Goal: Transaction & Acquisition: Book appointment/travel/reservation

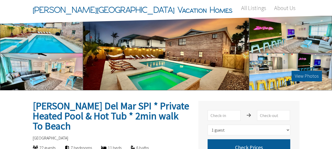
select select "1"
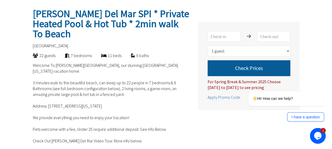
scroll to position [90, 0]
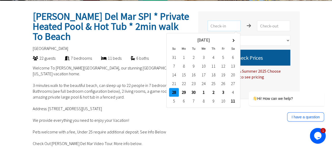
click at [230, 28] on input "text" at bounding box center [224, 26] width 33 height 11
click at [235, 37] on th at bounding box center [233, 40] width 10 height 9
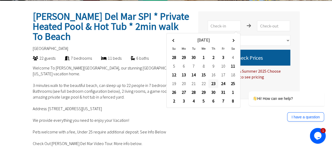
type input "[DATE]"
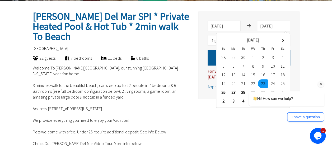
click at [234, 93] on div "Hi! How can we help? I have a question" at bounding box center [279, 86] width 95 height 75
click at [233, 92] on div "Hi! How can we help? I have a question" at bounding box center [279, 86] width 95 height 75
click at [234, 91] on div "Hi! How can we help? I have a question" at bounding box center [279, 86] width 95 height 75
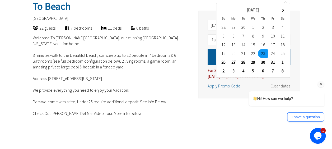
click at [233, 61] on div "Hi! How can we help? I have a question" at bounding box center [279, 86] width 95 height 75
click at [234, 60] on div "Hi! How can we help? I have a question" at bounding box center [279, 86] width 95 height 75
click at [232, 63] on div "Hi! How can we help? I have a question" at bounding box center [279, 86] width 95 height 75
click at [171, 68] on p "Welcome To [PERSON_NAME][GEOGRAPHIC_DATA], our stunning [GEOGRAPHIC_DATA] [US_S…" at bounding box center [111, 101] width 156 height 133
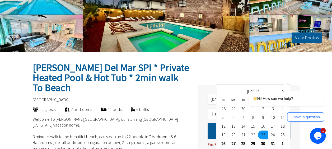
scroll to position [37, 0]
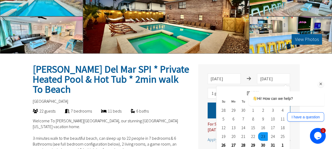
click at [271, 78] on div "Hi! How can we help? I have a question" at bounding box center [279, 86] width 95 height 75
click at [322, 84] on icon "Chat attention grabber" at bounding box center [320, 84] width 5 height 5
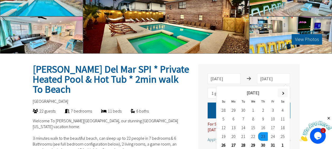
click at [282, 93] on span at bounding box center [282, 93] width 3 height 3
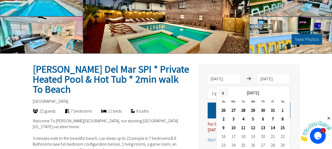
click at [225, 93] on th at bounding box center [224, 92] width 10 height 9
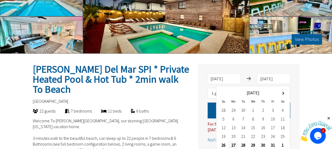
type input "[DATE]"
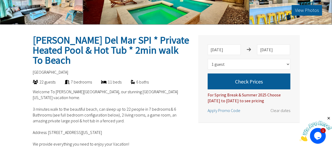
scroll to position [68, 0]
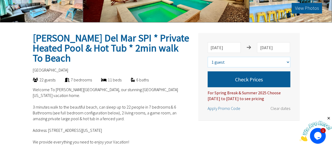
click at [235, 67] on select "Select number of guests 1 guest 2 guests 3 guests 4 guests 5 guests 6 guests 7 …" at bounding box center [249, 62] width 83 height 11
click at [208, 57] on select "Select number of guests 1 guest 2 guests 3 guests 4 guests 5 guests 6 guests 7 …" at bounding box center [249, 62] width 83 height 11
click at [280, 58] on select "Select number of guests 1 guest 2 guests 3 guests 4 guests 5 guests 6 guests 7 …" at bounding box center [249, 62] width 83 height 11
select select "10"
click at [208, 57] on select "Select number of guests 1 guest 2 guests 3 guests 4 guests 5 guests 6 guests 7 …" at bounding box center [249, 62] width 83 height 11
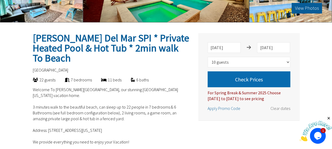
click at [278, 78] on button "Check Prices" at bounding box center [249, 79] width 83 height 16
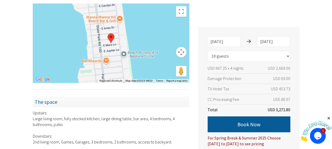
scroll to position [405, 0]
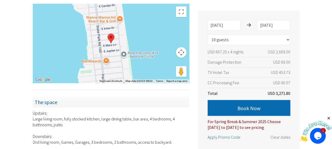
click at [273, 110] on button "Book Now" at bounding box center [249, 108] width 83 height 16
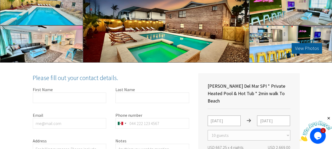
scroll to position [0, 0]
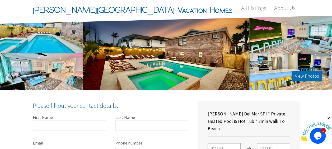
click at [300, 75] on button "View Photos" at bounding box center [306, 76] width 30 height 11
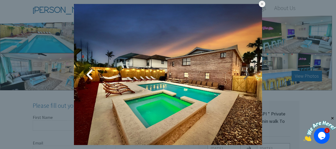
click at [244, 76] on link at bounding box center [245, 74] width 13 height 13
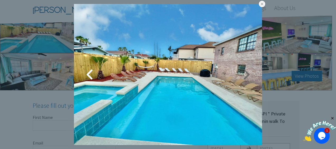
click at [244, 76] on link at bounding box center [245, 74] width 13 height 13
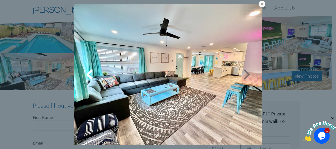
click at [244, 76] on link at bounding box center [245, 74] width 13 height 13
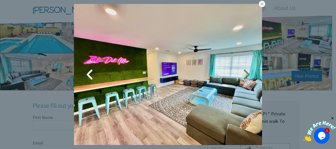
click at [244, 76] on link at bounding box center [245, 74] width 13 height 13
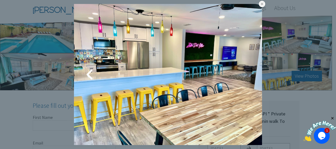
click at [244, 76] on link at bounding box center [245, 74] width 13 height 13
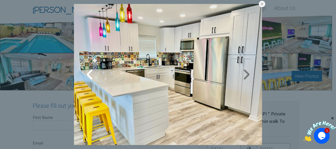
click at [244, 76] on link at bounding box center [245, 74] width 13 height 13
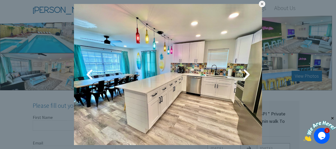
click at [259, 3] on link at bounding box center [262, 4] width 6 height 6
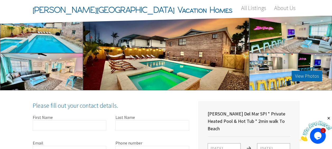
click at [308, 72] on button "View Photos" at bounding box center [306, 76] width 30 height 11
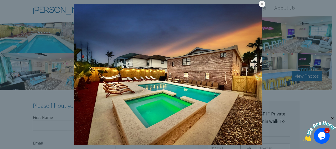
click at [0, 0] on link at bounding box center [0, 0] width 0 height 0
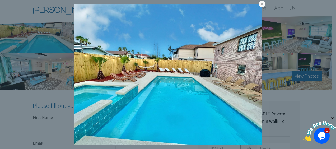
click at [0, 0] on link at bounding box center [0, 0] width 0 height 0
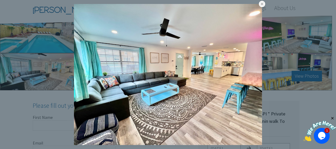
click at [0, 0] on link at bounding box center [0, 0] width 0 height 0
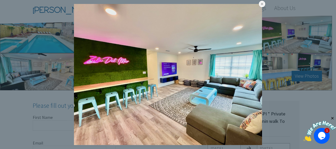
click at [0, 0] on link at bounding box center [0, 0] width 0 height 0
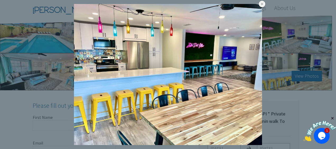
click at [0, 0] on link at bounding box center [0, 0] width 0 height 0
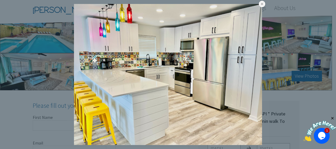
click at [0, 0] on link at bounding box center [0, 0] width 0 height 0
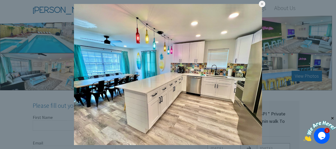
click at [0, 0] on link at bounding box center [0, 0] width 0 height 0
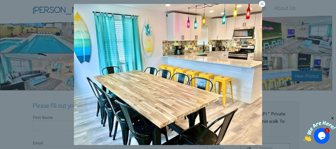
click at [0, 0] on link at bounding box center [0, 0] width 0 height 0
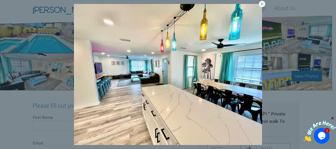
click at [0, 0] on link at bounding box center [0, 0] width 0 height 0
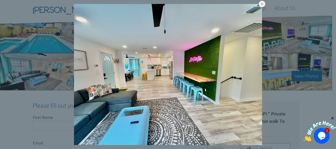
click at [0, 0] on link at bounding box center [0, 0] width 0 height 0
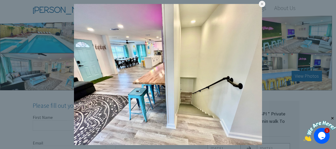
click at [0, 0] on link at bounding box center [0, 0] width 0 height 0
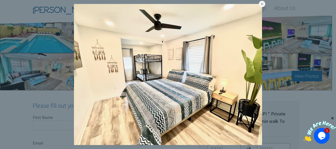
click at [0, 0] on link at bounding box center [0, 0] width 0 height 0
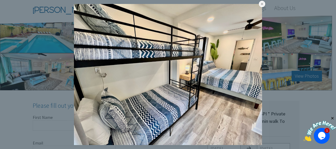
click at [0, 0] on link at bounding box center [0, 0] width 0 height 0
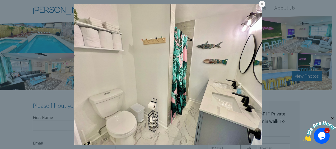
click at [0, 0] on link at bounding box center [0, 0] width 0 height 0
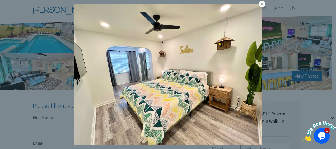
click at [0, 0] on link at bounding box center [0, 0] width 0 height 0
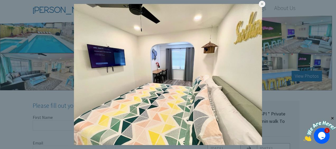
click at [0, 0] on link at bounding box center [0, 0] width 0 height 0
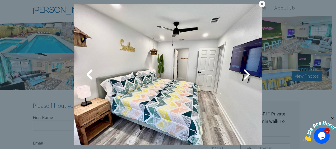
click at [260, 5] on link at bounding box center [262, 4] width 6 height 6
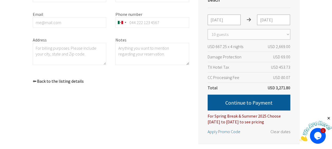
scroll to position [129, 0]
click at [44, 79] on span "⬅ Back to the listing details" at bounding box center [58, 81] width 51 height 6
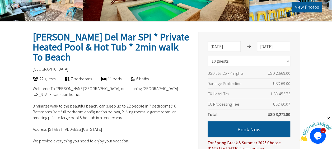
scroll to position [90, 0]
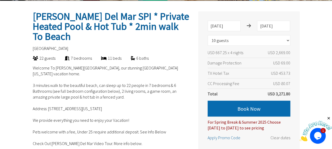
click at [255, 105] on button "Book Now" at bounding box center [249, 109] width 83 height 16
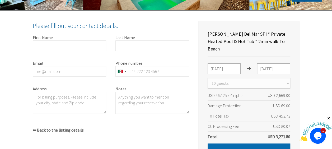
scroll to position [80, 0]
click at [76, 45] on input "First Name" at bounding box center [70, 45] width 74 height 11
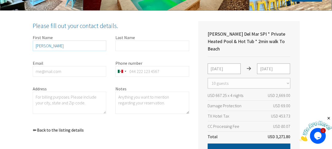
type input "[PERSON_NAME]"
type input "Montero"
type input "[EMAIL_ADDRESS][DOMAIN_NAME]"
click at [157, 74] on input "Phone number" at bounding box center [152, 71] width 74 height 11
type input "8115777597"
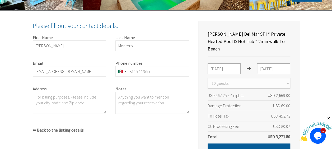
click at [91, 109] on textarea "Address" at bounding box center [70, 103] width 74 height 22
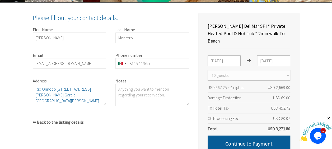
scroll to position [10, 0]
click at [62, 100] on textarea "Rio Orinoco [STREET_ADDRESS][PERSON_NAME][PERSON_NAME][PERSON_NAME]" at bounding box center [70, 95] width 74 height 22
drag, startPoint x: 51, startPoint y: 101, endPoint x: 38, endPoint y: 103, distance: 13.1
click at [38, 103] on textarea "Rio Orinoco [STREET_ADDRESS][PERSON_NAME][PERSON_NAME][PERSON_NAME]" at bounding box center [70, 95] width 74 height 22
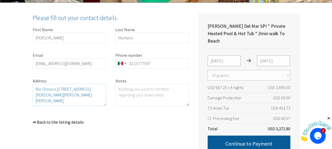
scroll to position [6, 0]
click at [84, 96] on textarea "Rio Orinoco [STREET_ADDRESS][PERSON_NAME][PERSON_NAME][PERSON_NAME]" at bounding box center [70, 95] width 74 height 22
type textarea "Rio Orinoco [STREET_ADDRESS][PERSON_NAME][PERSON_NAME][PERSON_NAME][PERSON_NAME]"
click at [153, 121] on div "Please fill out your contact details. First Name [PERSON_NAME] Last Name [PERSO…" at bounding box center [111, 69] width 156 height 112
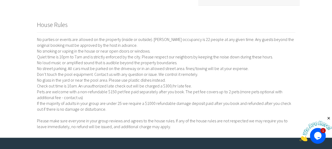
scroll to position [266, 0]
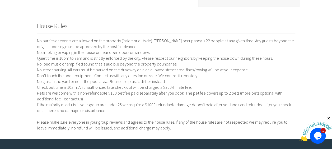
click at [321, 138] on img at bounding box center [315, 131] width 33 height 21
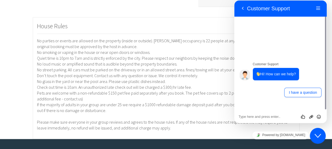
click at [163, 98] on p "No parties or events are allowed on the property (inside or outside). [PERSON_N…" at bounding box center [166, 84] width 258 height 93
click at [157, 58] on p "No parties or events are allowed on the property (inside or outside). [PERSON_N…" at bounding box center [166, 84] width 258 height 93
click at [240, 8] on button "Back" at bounding box center [242, 8] width 8 height 8
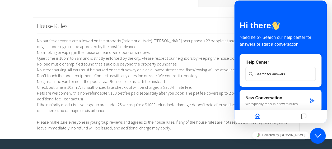
click at [202, 52] on p "No parties or events are allowed on the property (inside or outside). [PERSON_N…" at bounding box center [166, 84] width 258 height 93
click at [316, 136] on icon "Chat widget" at bounding box center [317, 136] width 6 height 4
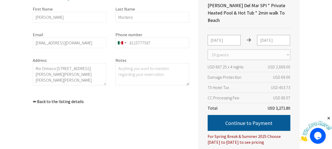
scroll to position [123, 0]
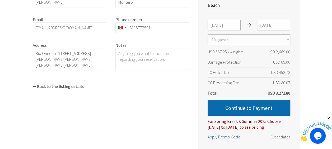
click at [240, 101] on button "Continue to Payment" at bounding box center [249, 108] width 83 height 16
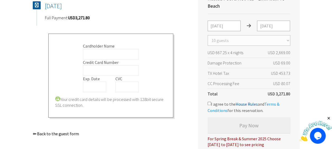
scroll to position [123, 0]
click at [94, 51] on input "Cardholder Name" at bounding box center [111, 54] width 56 height 11
type input "[PERSON_NAME]"
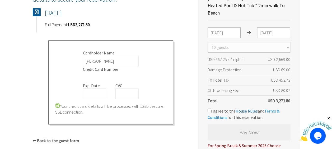
scroll to position [116, 0]
click at [89, 90] on div at bounding box center [94, 93] width 23 height 11
click at [157, 95] on form "Cardholder Name [PERSON_NAME] Credit Card Number Exp. Date CVC" at bounding box center [110, 73] width 111 height 49
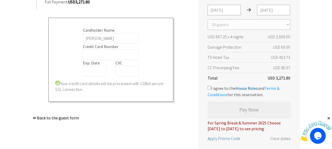
scroll to position [139, 0]
click at [209, 85] on input "I agree to the House Rules and Terms & Conditions for this reservation." at bounding box center [209, 86] width 3 height 3
checkbox input "true"
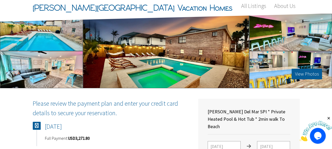
scroll to position [0, 0]
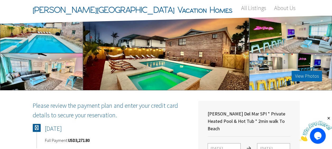
click at [304, 75] on button "View Photos" at bounding box center [306, 76] width 30 height 11
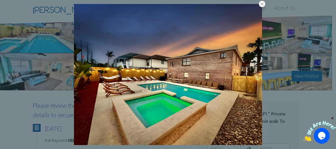
click at [0, 0] on link at bounding box center [0, 0] width 0 height 0
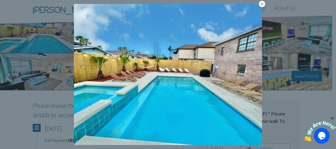
click at [0, 0] on link at bounding box center [0, 0] width 0 height 0
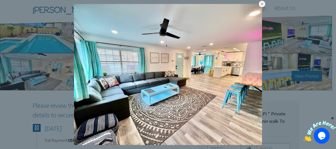
click at [0, 0] on link at bounding box center [0, 0] width 0 height 0
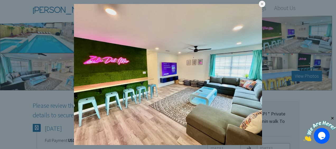
click at [0, 0] on link at bounding box center [0, 0] width 0 height 0
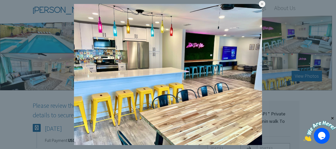
click at [0, 0] on link at bounding box center [0, 0] width 0 height 0
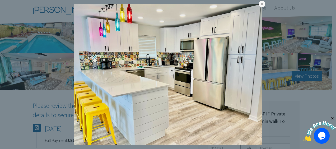
click at [0, 0] on link at bounding box center [0, 0] width 0 height 0
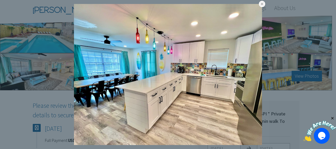
click at [0, 0] on link at bounding box center [0, 0] width 0 height 0
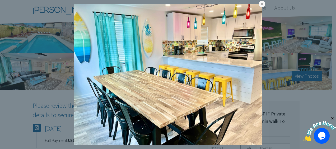
click at [0, 0] on link at bounding box center [0, 0] width 0 height 0
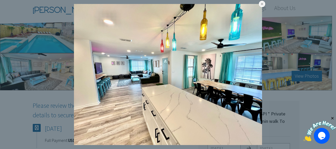
click at [0, 0] on link at bounding box center [0, 0] width 0 height 0
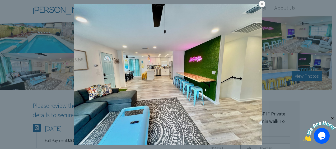
click at [0, 0] on link at bounding box center [0, 0] width 0 height 0
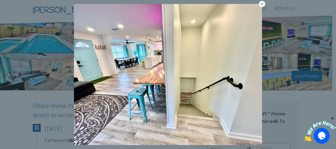
click at [0, 0] on link at bounding box center [0, 0] width 0 height 0
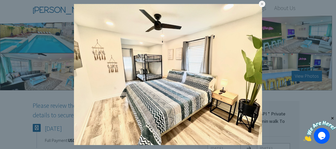
click at [0, 0] on link at bounding box center [0, 0] width 0 height 0
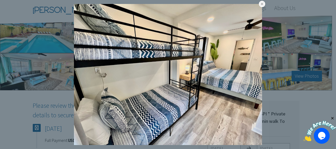
click at [0, 0] on link at bounding box center [0, 0] width 0 height 0
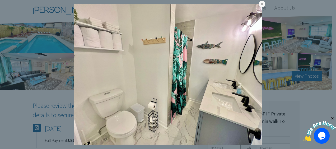
click at [0, 0] on link at bounding box center [0, 0] width 0 height 0
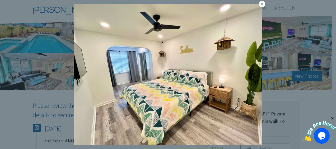
click at [0, 0] on link at bounding box center [0, 0] width 0 height 0
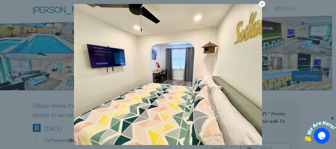
click at [0, 0] on link at bounding box center [0, 0] width 0 height 0
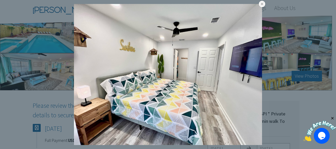
click at [0, 0] on link at bounding box center [0, 0] width 0 height 0
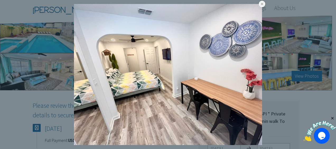
click at [0, 0] on link at bounding box center [0, 0] width 0 height 0
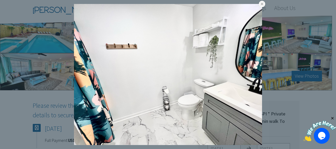
click at [0, 0] on link at bounding box center [0, 0] width 0 height 0
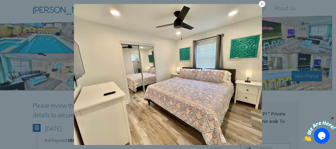
click at [0, 0] on link at bounding box center [0, 0] width 0 height 0
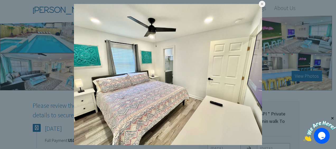
click at [0, 0] on link at bounding box center [0, 0] width 0 height 0
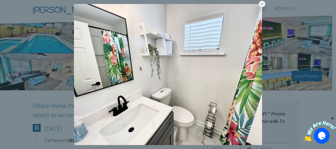
click at [0, 0] on link at bounding box center [0, 0] width 0 height 0
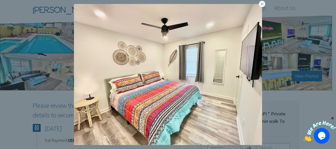
click at [0, 0] on link at bounding box center [0, 0] width 0 height 0
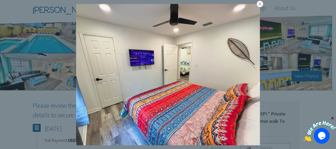
click at [0, 0] on link at bounding box center [0, 0] width 0 height 0
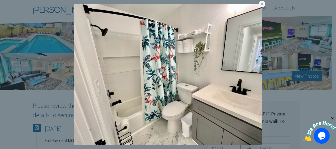
click at [0, 0] on link at bounding box center [0, 0] width 0 height 0
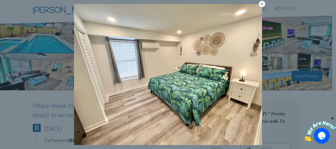
click at [0, 0] on link at bounding box center [0, 0] width 0 height 0
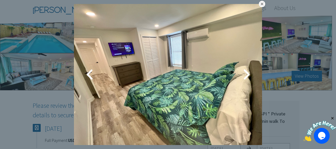
click at [259, 4] on link at bounding box center [262, 4] width 6 height 6
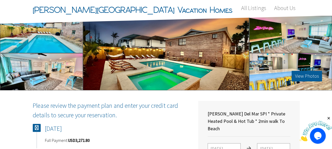
click at [176, 82] on div "View Photos" at bounding box center [166, 53] width 166 height 74
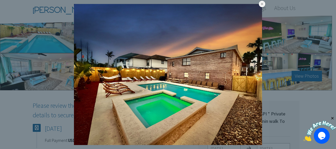
click at [0, 0] on link at bounding box center [0, 0] width 0 height 0
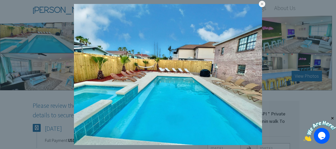
click at [0, 0] on link at bounding box center [0, 0] width 0 height 0
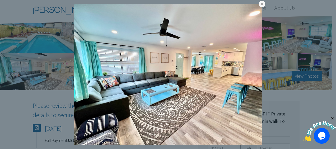
click at [0, 0] on link at bounding box center [0, 0] width 0 height 0
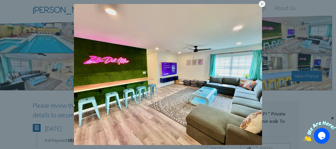
click at [0, 0] on link at bounding box center [0, 0] width 0 height 0
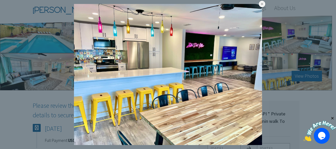
click at [0, 0] on link at bounding box center [0, 0] width 0 height 0
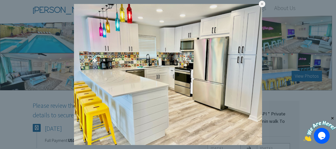
click at [0, 0] on link at bounding box center [0, 0] width 0 height 0
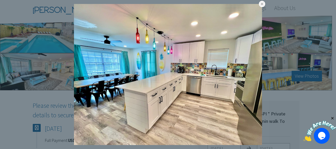
click at [0, 0] on link at bounding box center [0, 0] width 0 height 0
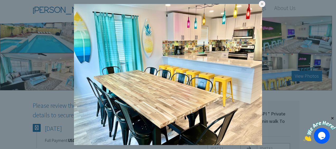
click at [0, 0] on link at bounding box center [0, 0] width 0 height 0
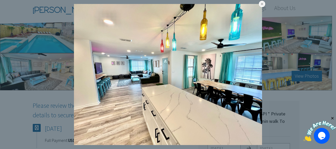
click at [0, 0] on link at bounding box center [0, 0] width 0 height 0
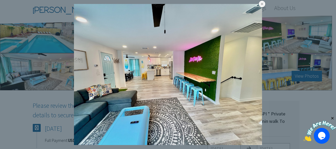
click at [0, 0] on link at bounding box center [0, 0] width 0 height 0
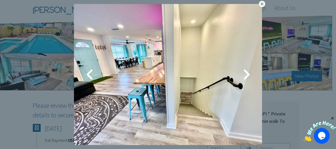
click at [260, 3] on link at bounding box center [262, 4] width 6 height 6
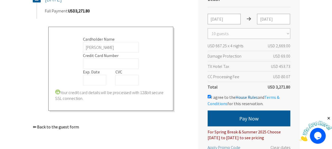
scroll to position [135, 0]
